Goal: Task Accomplishment & Management: Use online tool/utility

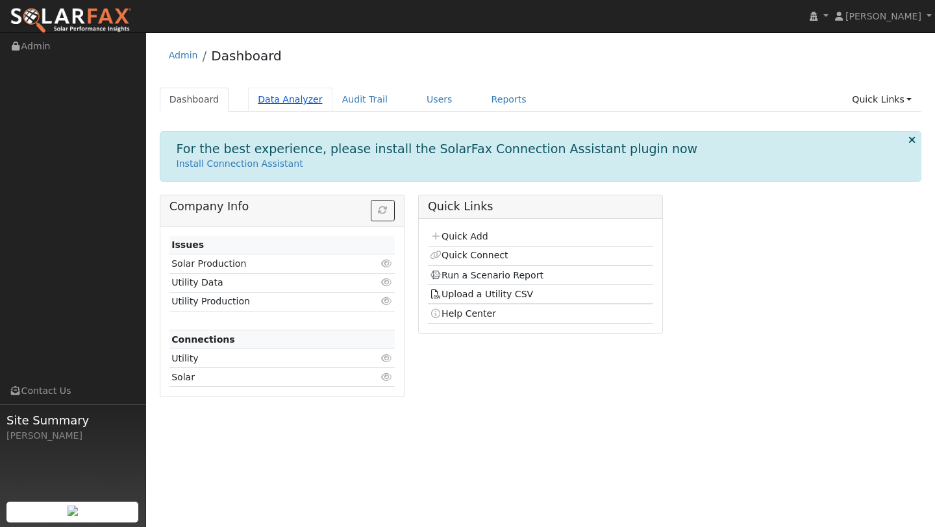
click at [267, 102] on link "Data Analyzer" at bounding box center [290, 100] width 84 height 24
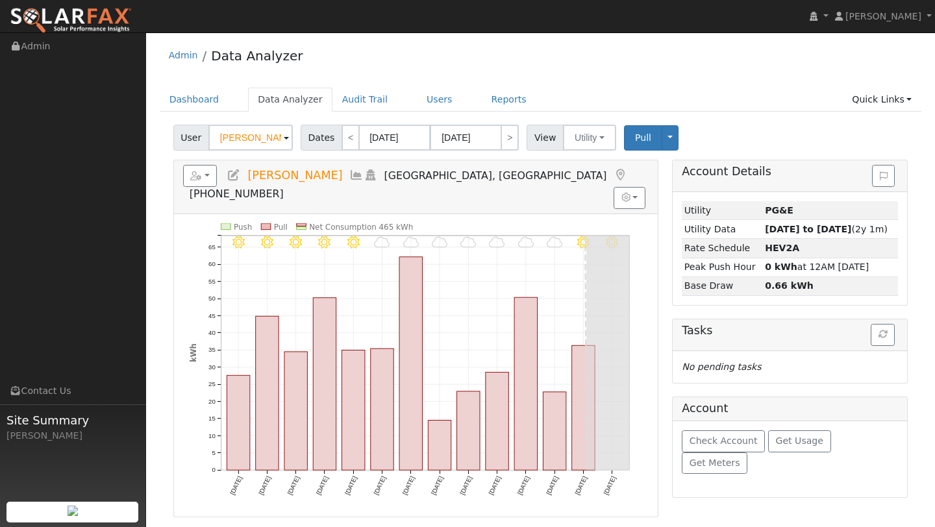
click at [270, 133] on input "[PERSON_NAME]" at bounding box center [250, 138] width 84 height 26
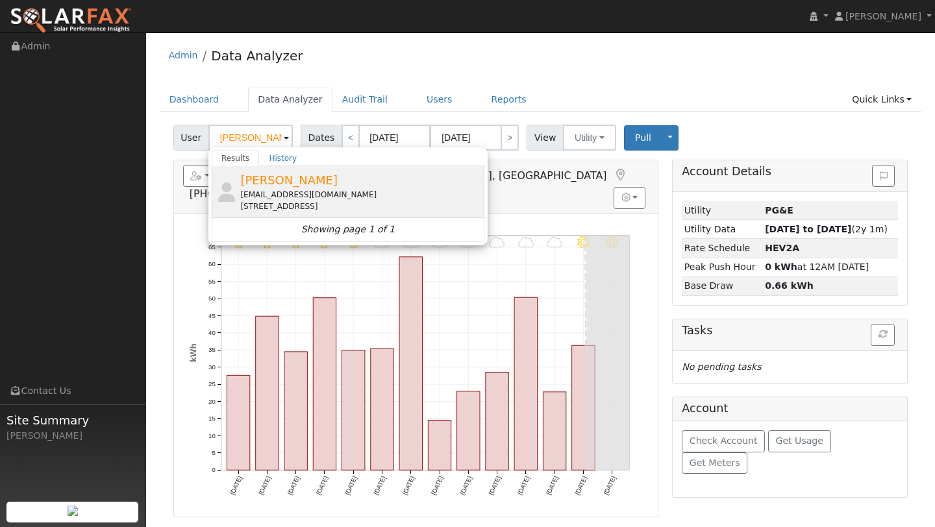
click at [282, 182] on span "[PERSON_NAME]" at bounding box center [288, 180] width 97 height 14
type input "[PERSON_NAME]"
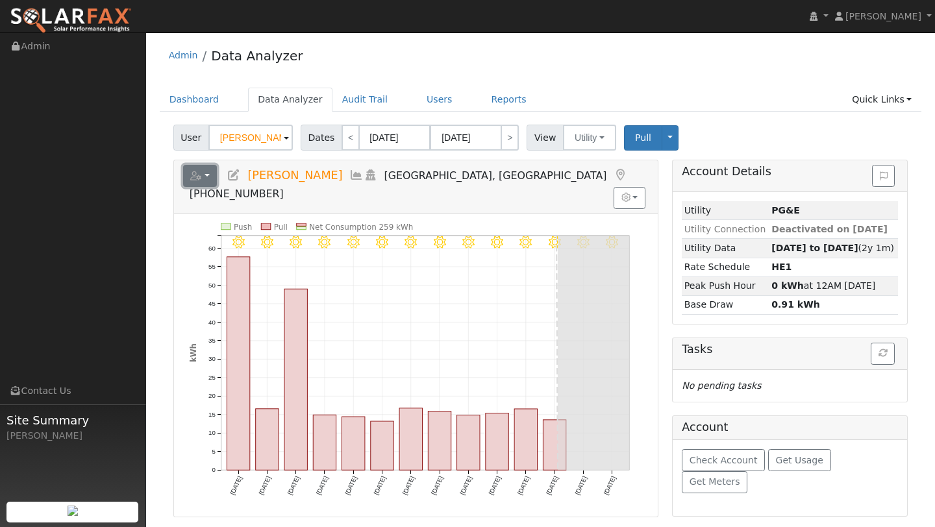
click at [203, 177] on button "button" at bounding box center [200, 176] width 34 height 22
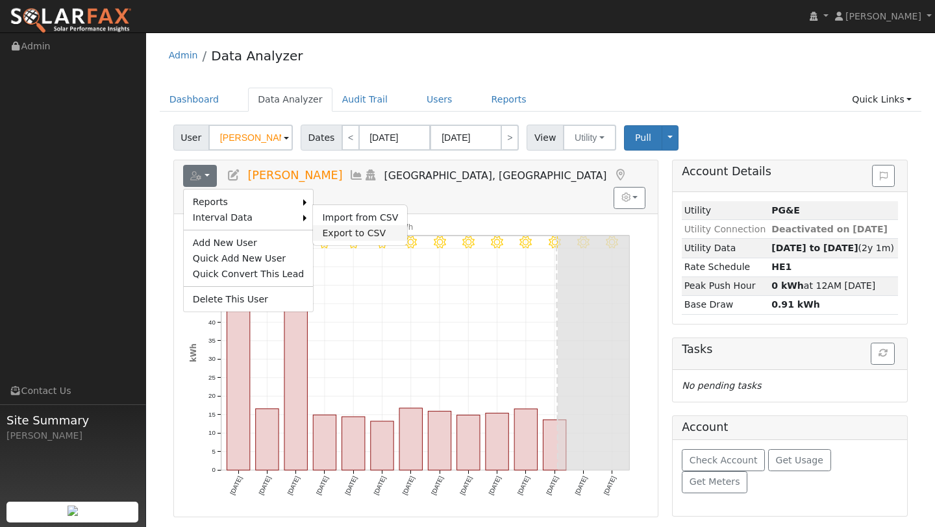
click at [330, 226] on link "Export to CSV" at bounding box center [360, 233] width 94 height 16
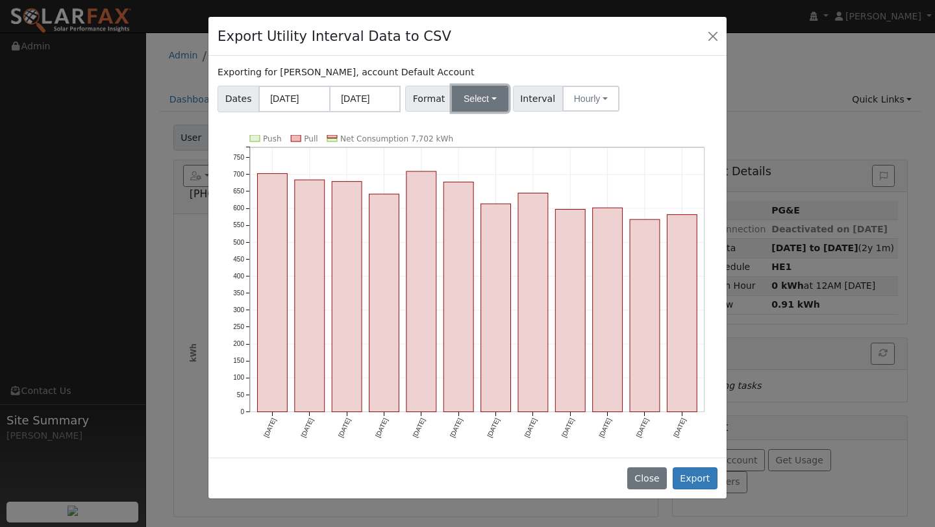
click at [486, 110] on button "Select" at bounding box center [480, 99] width 56 height 26
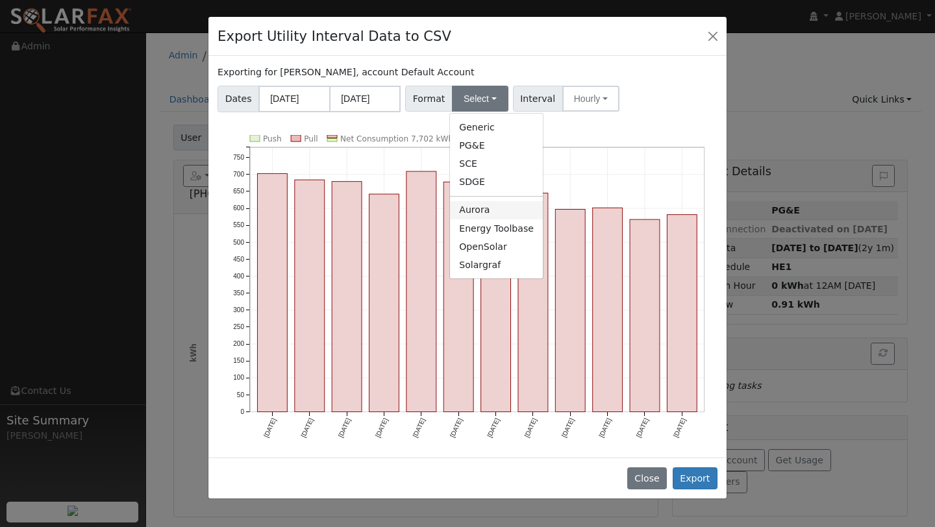
click at [496, 210] on link "Aurora" at bounding box center [496, 210] width 93 height 18
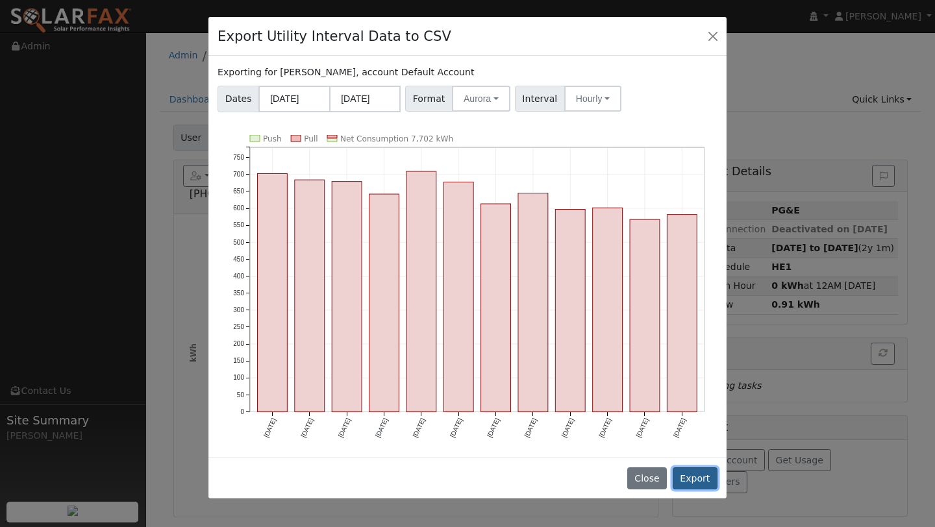
click at [695, 475] on button "Export" at bounding box center [695, 478] width 45 height 22
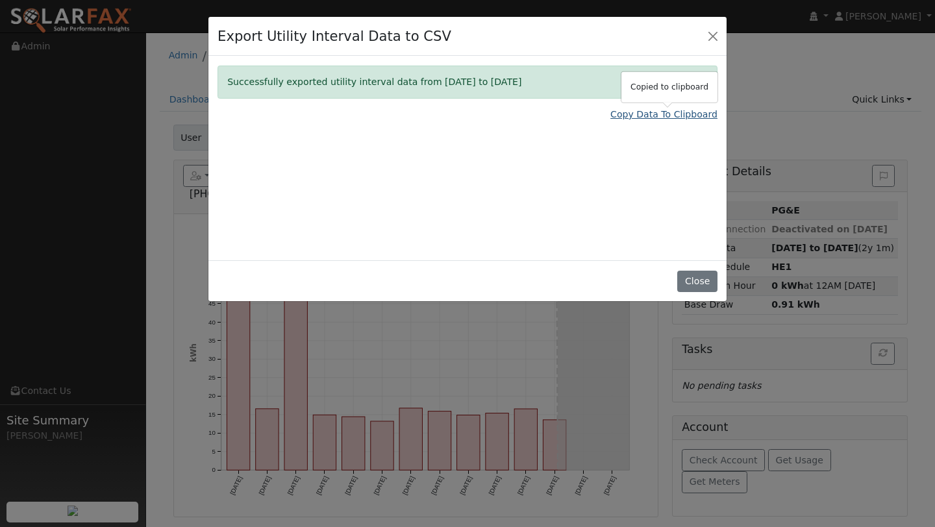
click at [641, 116] on link "Copy Data To Clipboard" at bounding box center [663, 115] width 107 height 14
